Goal: Check status

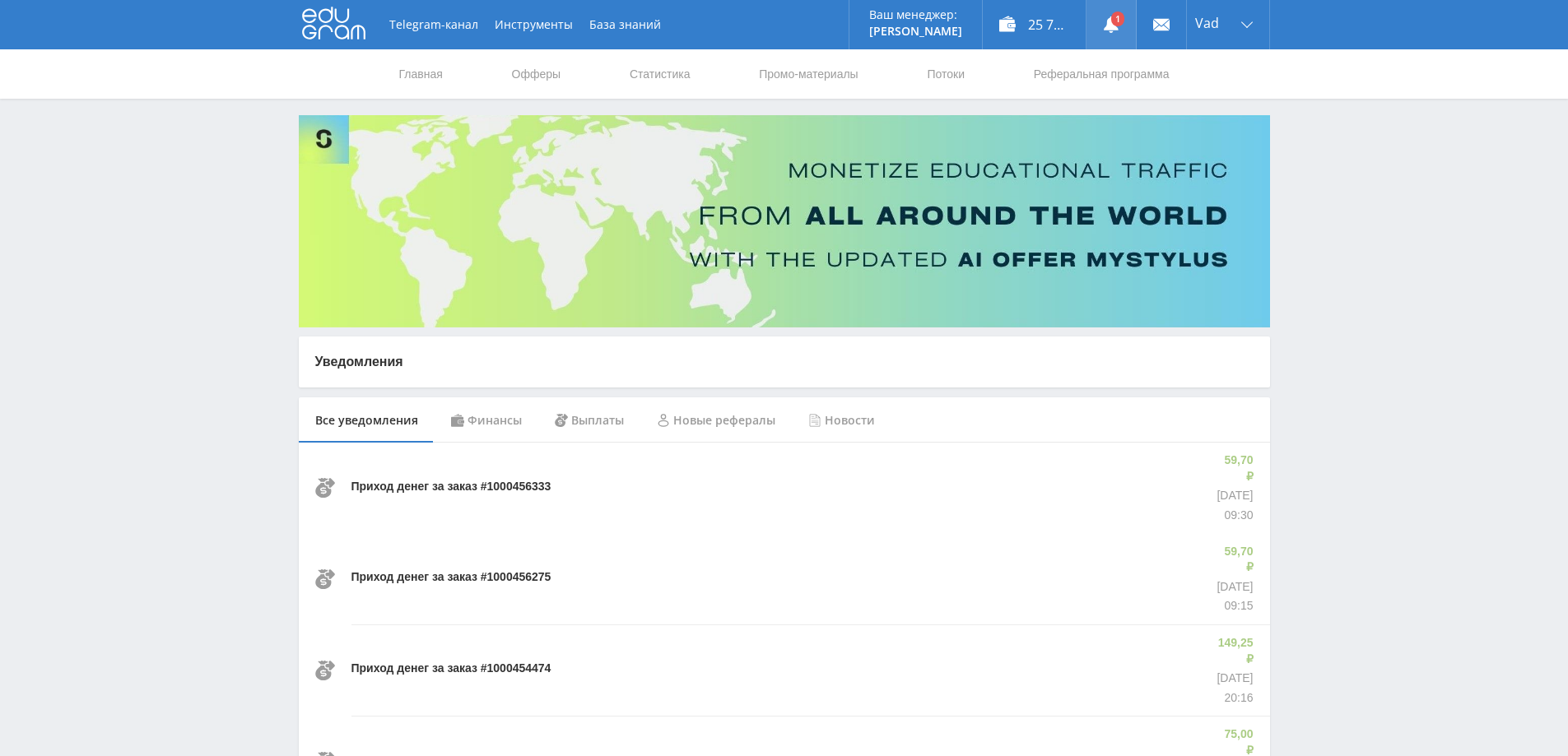
click at [1113, 24] on link at bounding box center [1112, 25] width 50 height 50
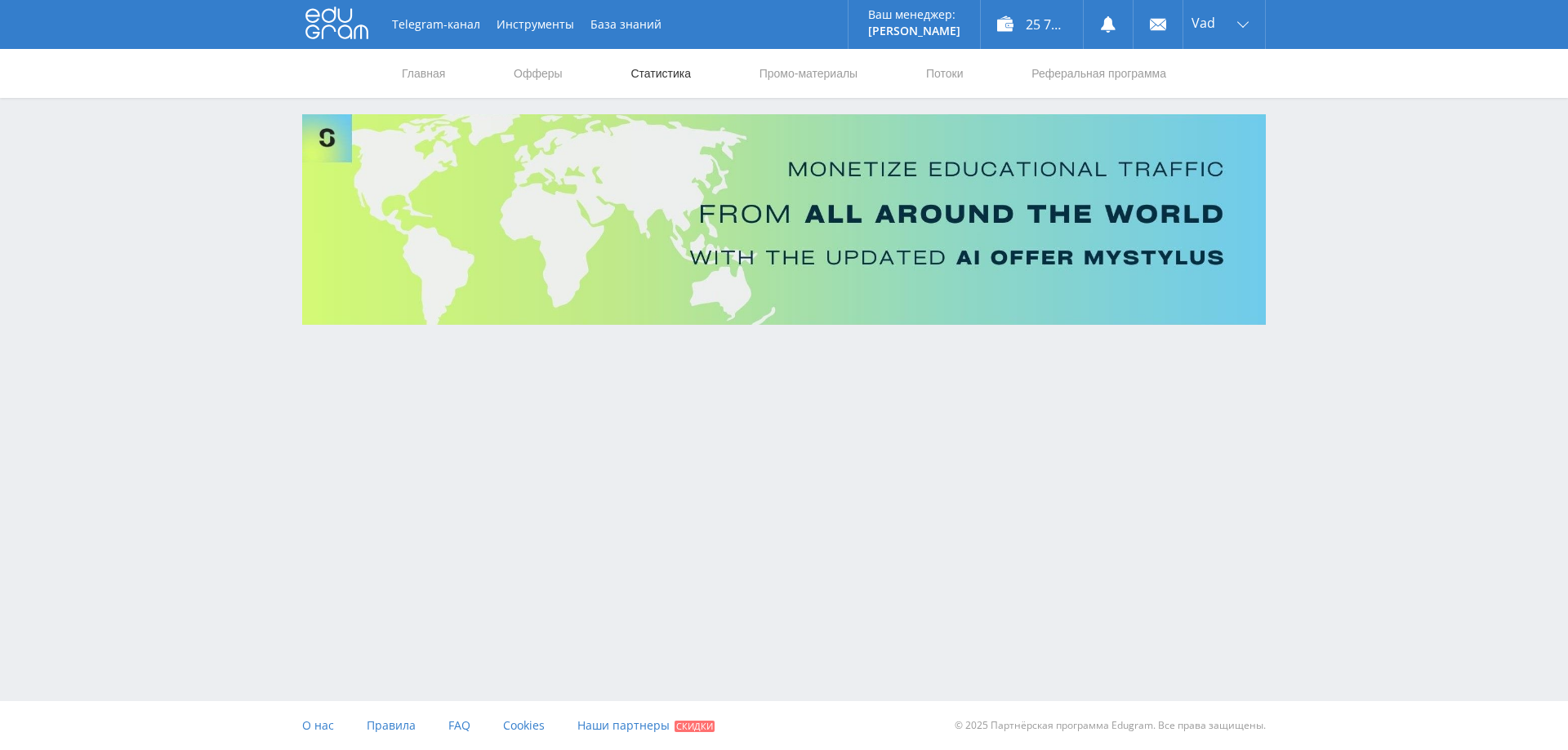
click at [670, 78] on link "Статистика" at bounding box center [660, 74] width 64 height 49
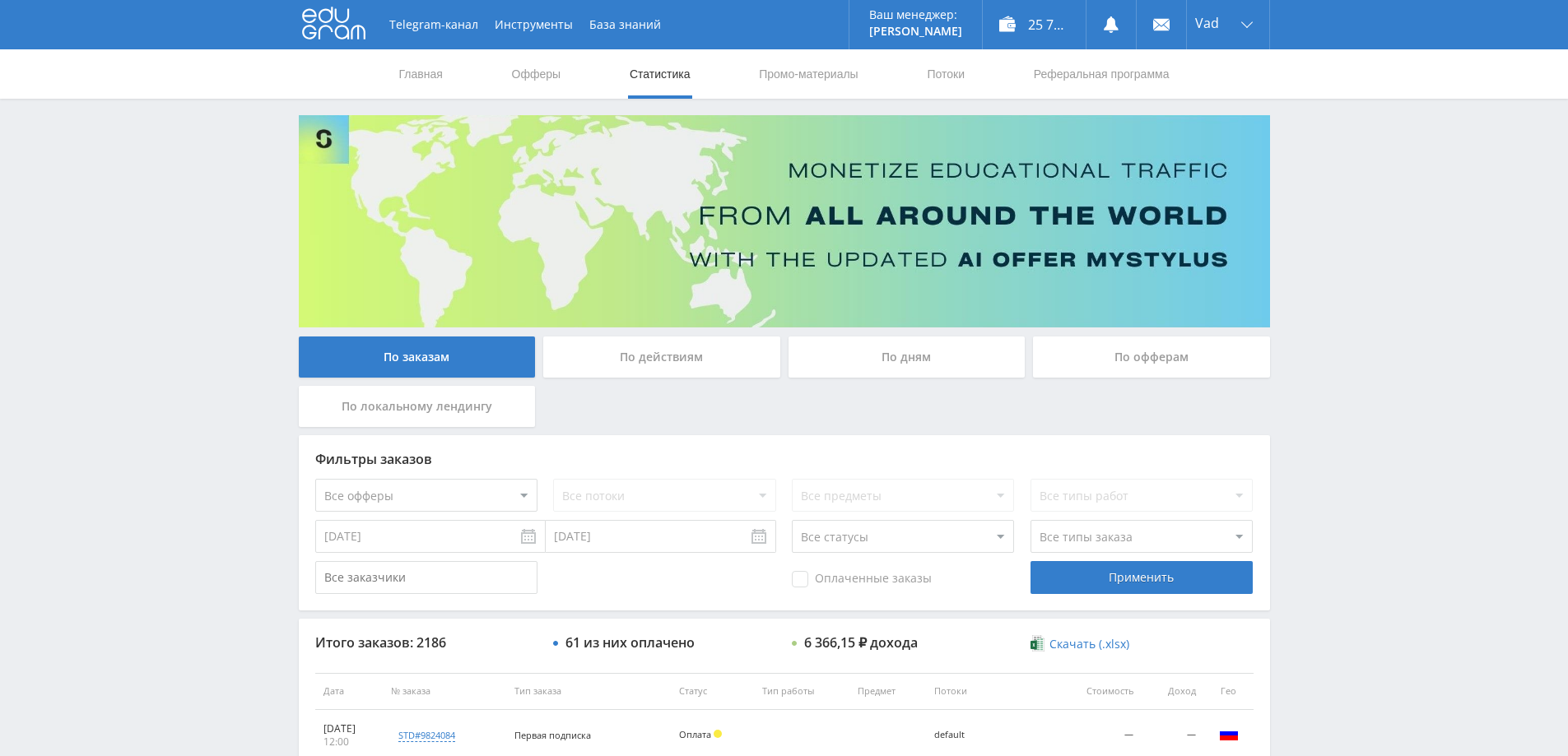
click at [845, 365] on div "По дням" at bounding box center [907, 356] width 237 height 41
click at [0, 0] on input "По дням" at bounding box center [0, 0] width 0 height 0
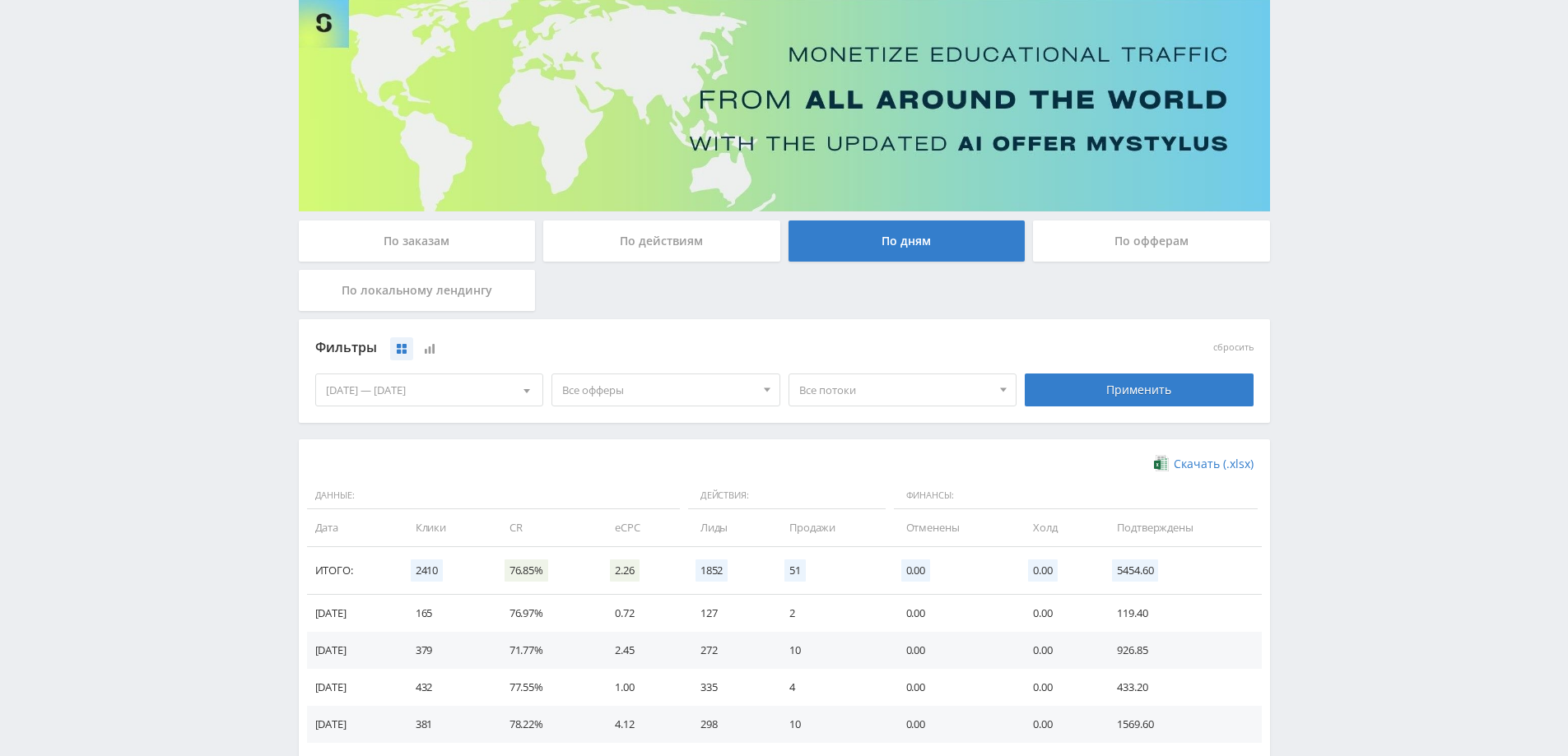
scroll to position [321, 0]
